Goal: Task Accomplishment & Management: Use online tool/utility

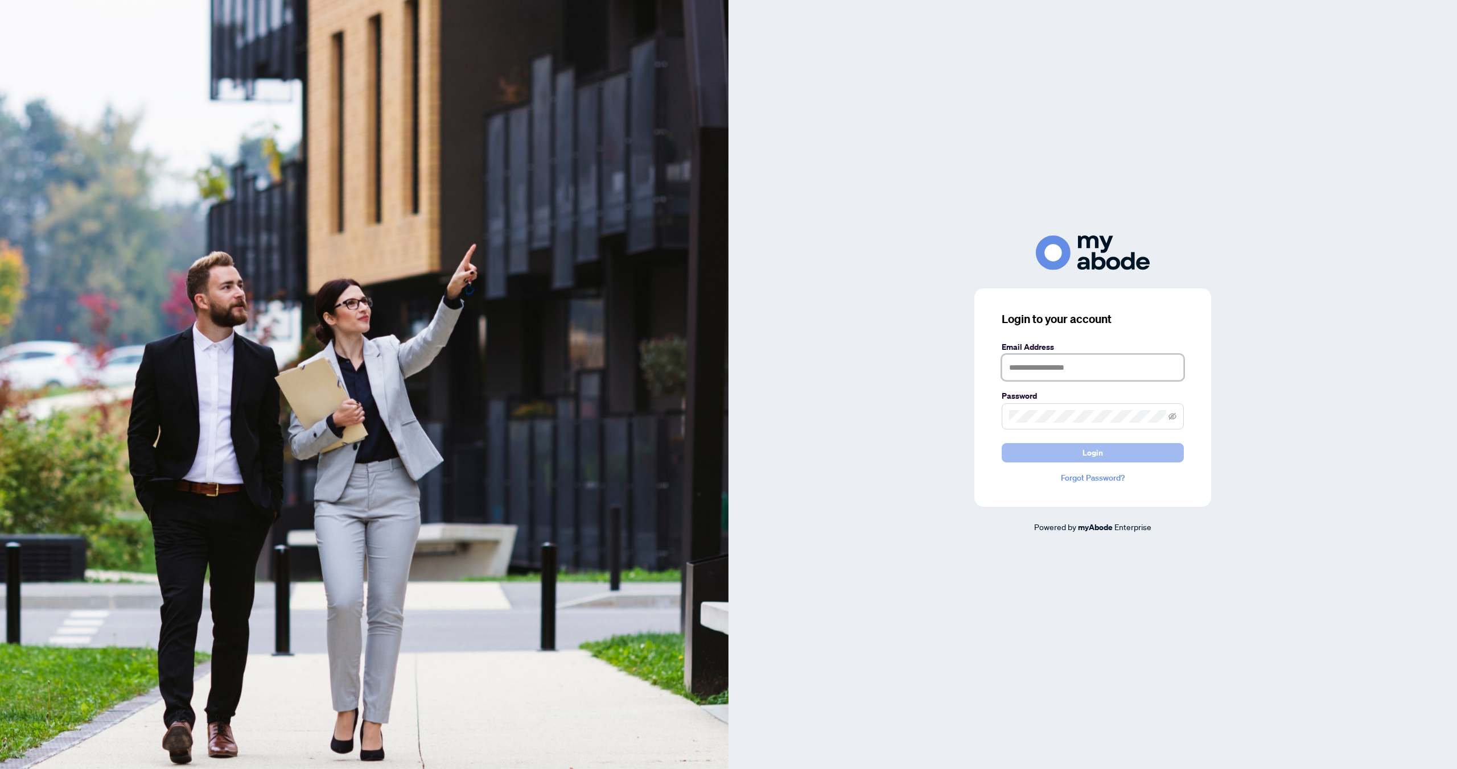
type input "**********"
click at [1120, 446] on button "Login" at bounding box center [1092, 452] width 182 height 19
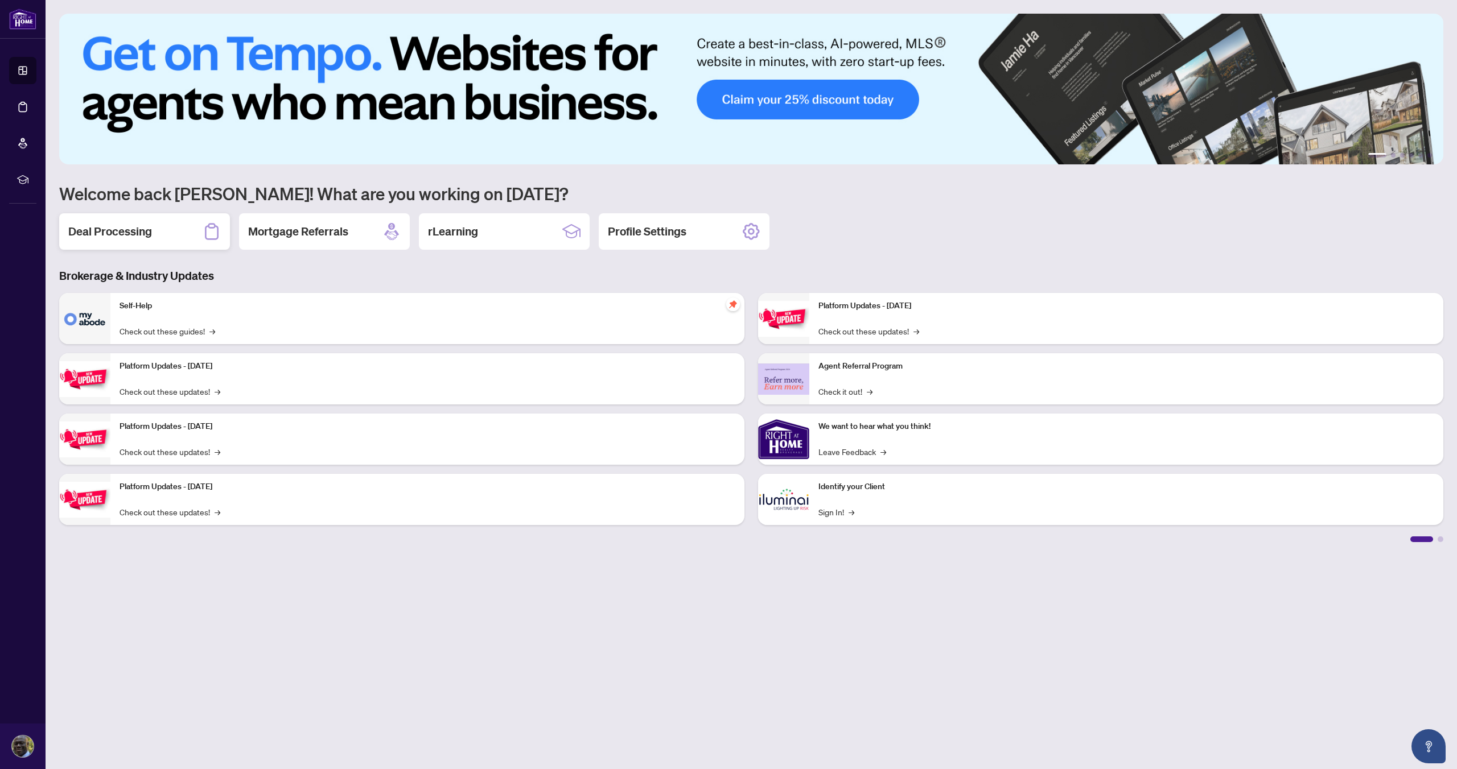
click at [116, 234] on h2 "Deal Processing" at bounding box center [110, 232] width 84 height 16
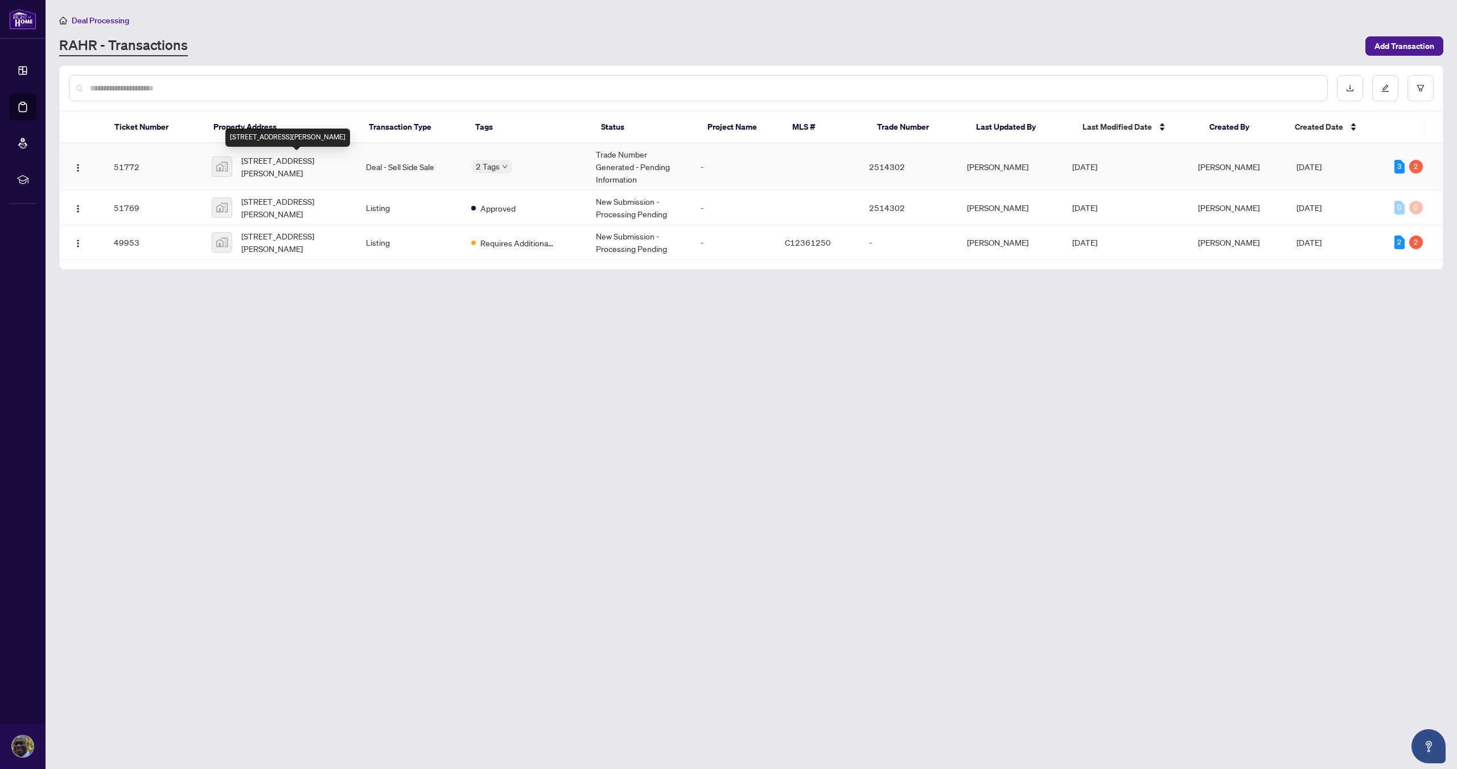
click at [262, 160] on span "[STREET_ADDRESS][PERSON_NAME]" at bounding box center [294, 166] width 106 height 25
